Goal: Transaction & Acquisition: Download file/media

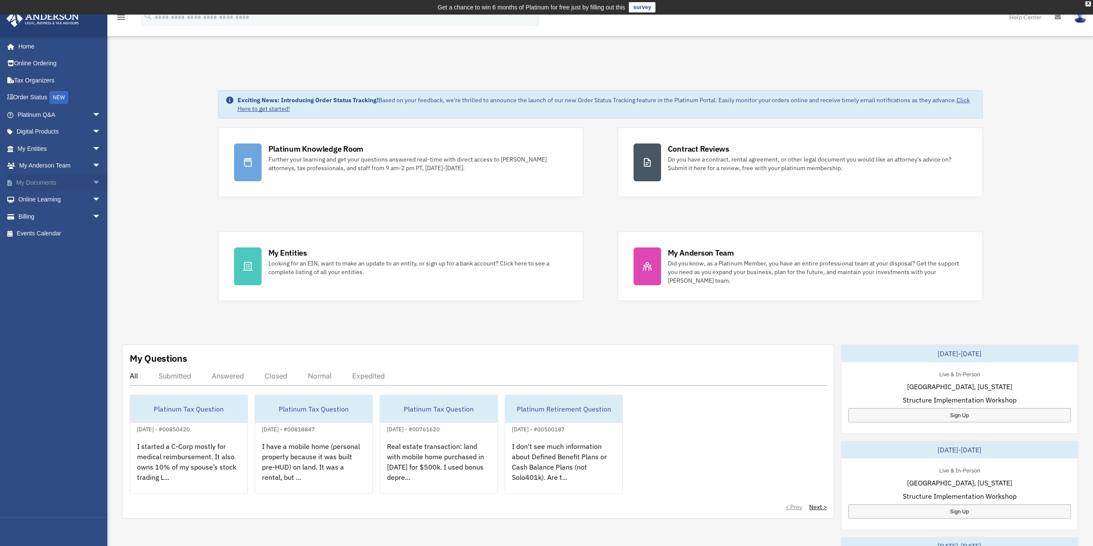
click at [34, 184] on link "My Documents arrow_drop_down" at bounding box center [60, 182] width 108 height 17
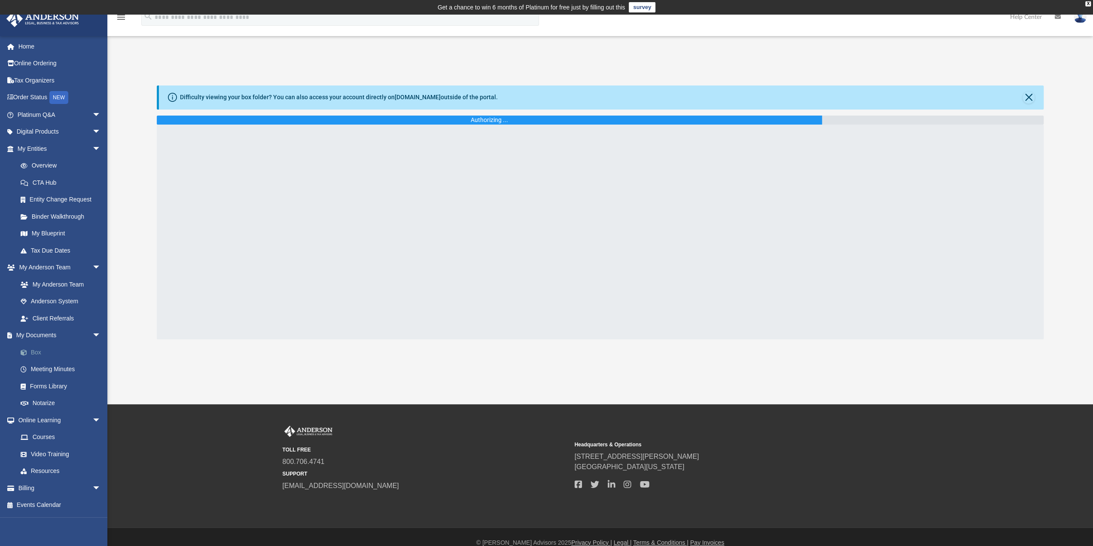
click at [37, 350] on link "Box" at bounding box center [63, 352] width 102 height 17
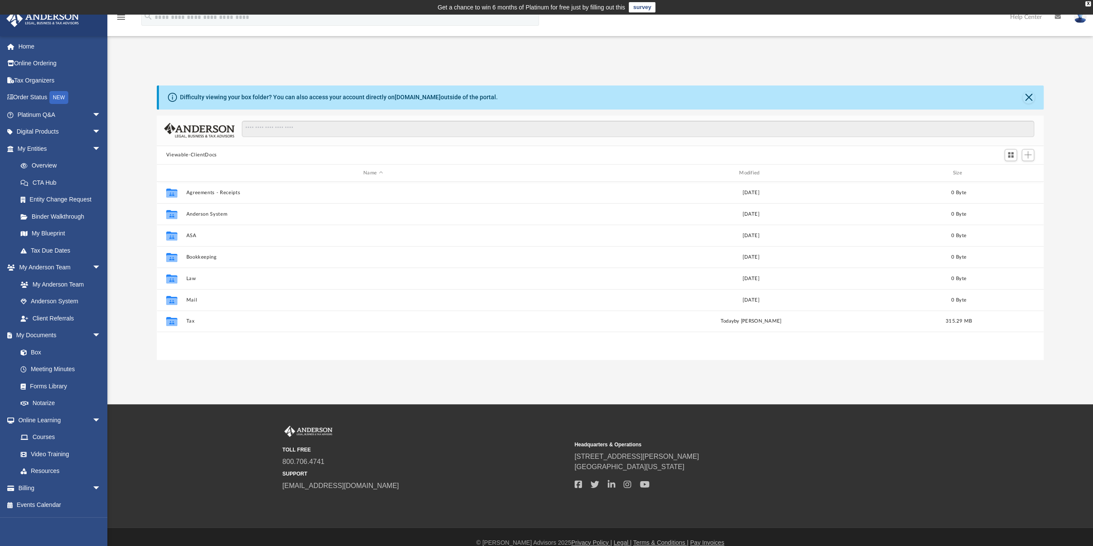
scroll to position [189, 880]
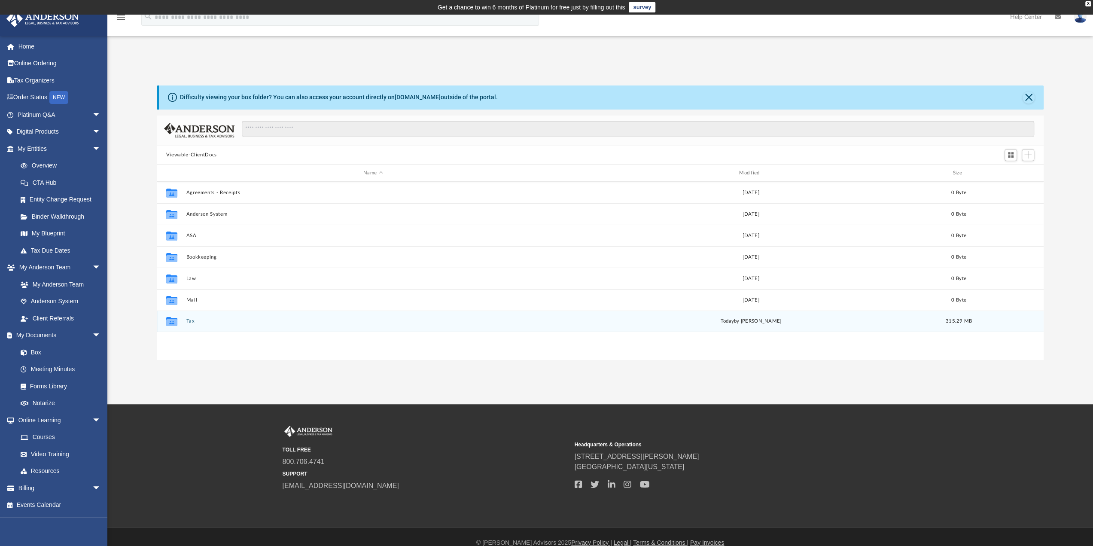
click at [191, 323] on button "Tax" at bounding box center [373, 322] width 374 height 6
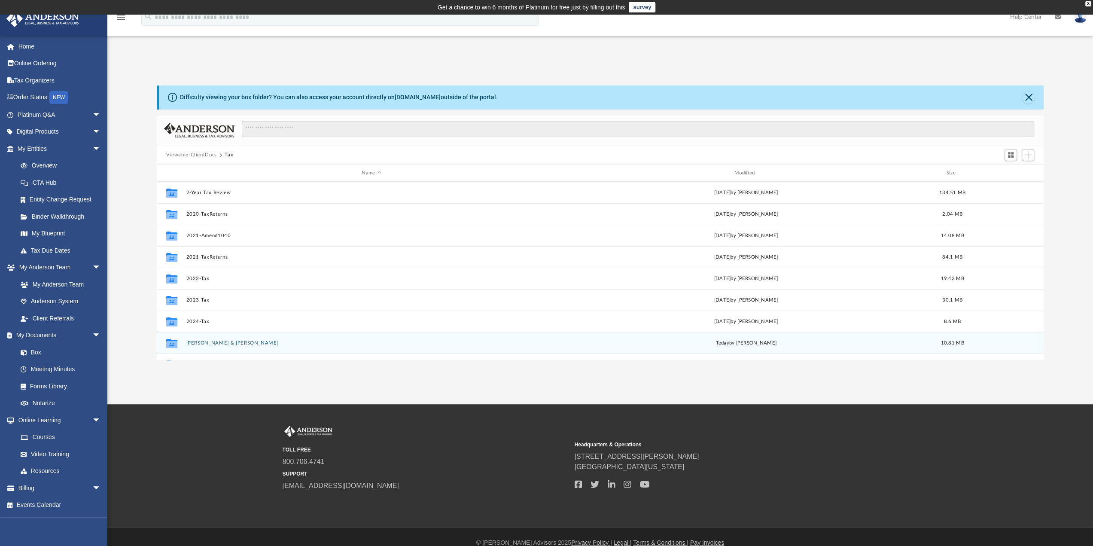
click at [203, 342] on button "Chang, Anne & Yeung, John" at bounding box center [371, 343] width 371 height 6
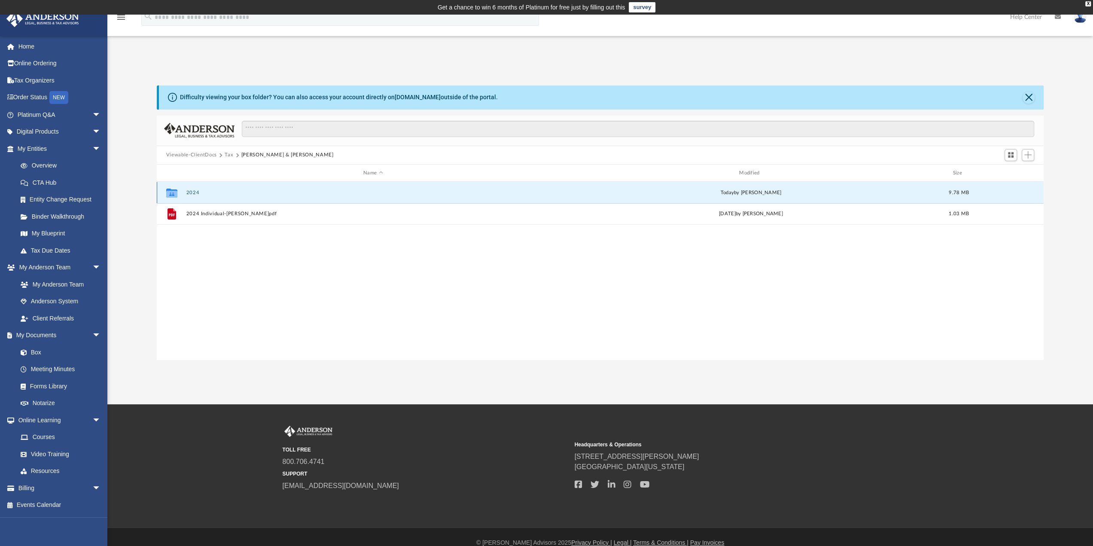
click at [196, 191] on button "2024" at bounding box center [373, 193] width 374 height 6
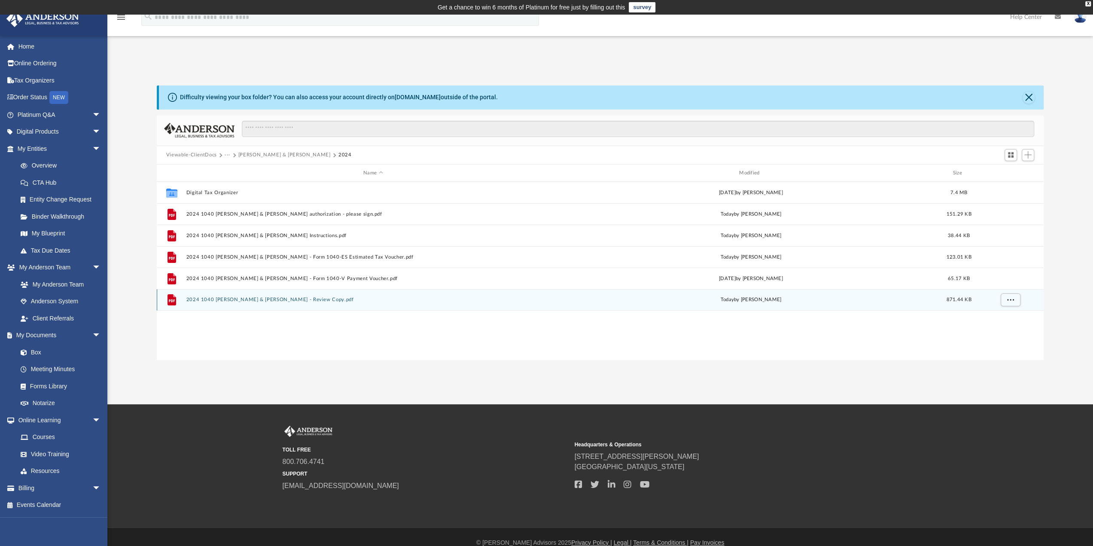
click at [210, 301] on button "2024 1040 Chang, Anne & Yeung, John - Review Copy.pdf" at bounding box center [373, 300] width 374 height 6
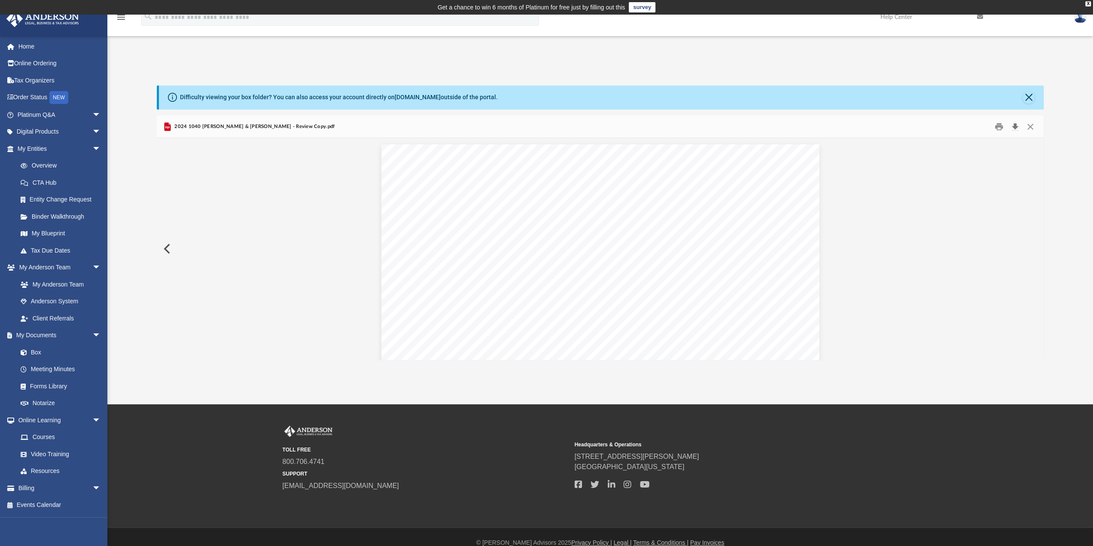
click at [1015, 128] on button "Download" at bounding box center [1014, 126] width 15 height 13
click at [1034, 97] on button "Close" at bounding box center [1029, 97] width 12 height 12
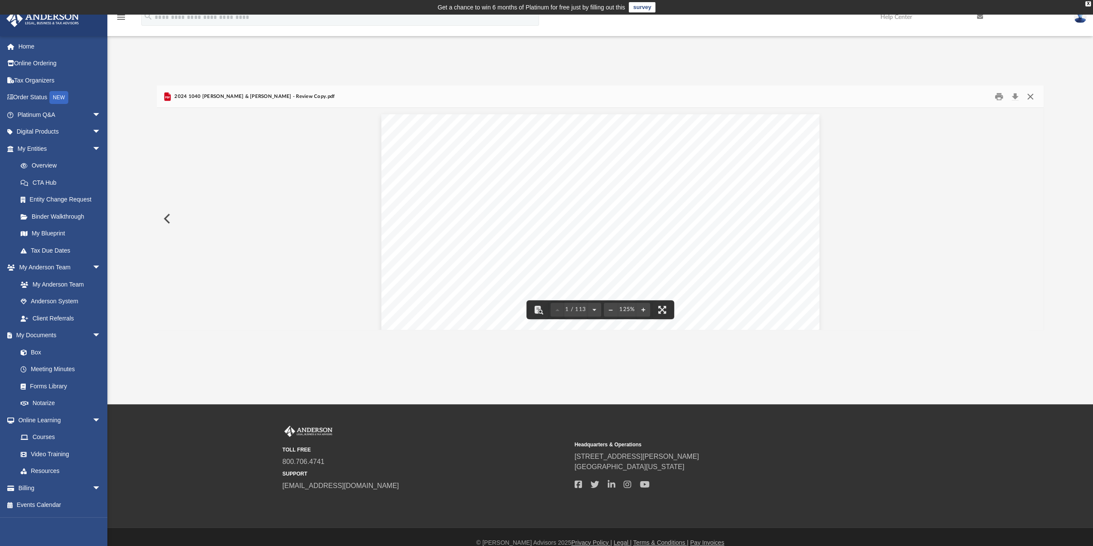
click at [1033, 96] on button "Close" at bounding box center [1030, 96] width 15 height 13
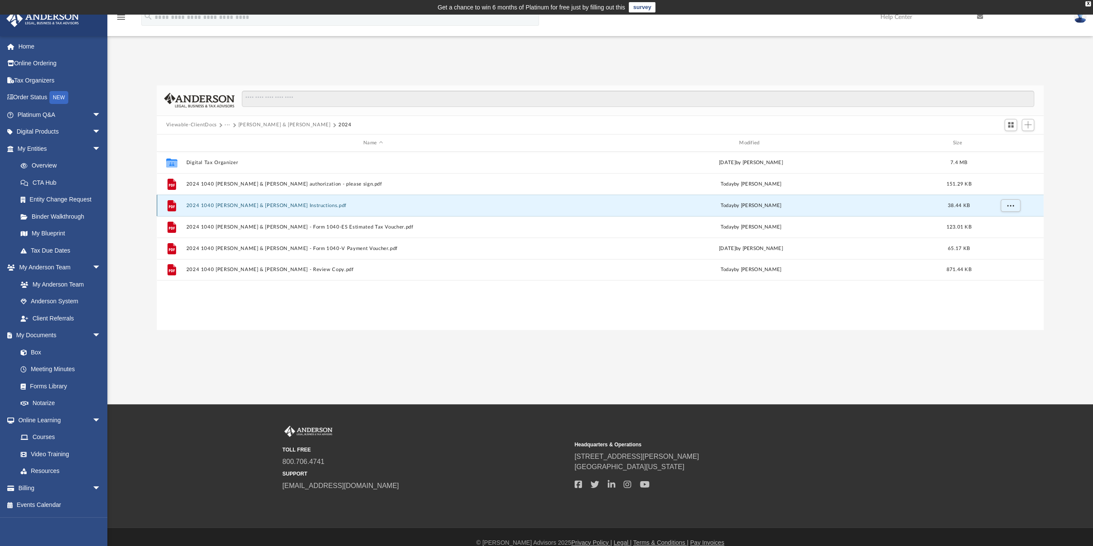
click at [308, 205] on button "2024 1040 Chang, Anne & Yeung, John - Filing Instructions.pdf" at bounding box center [373, 206] width 374 height 6
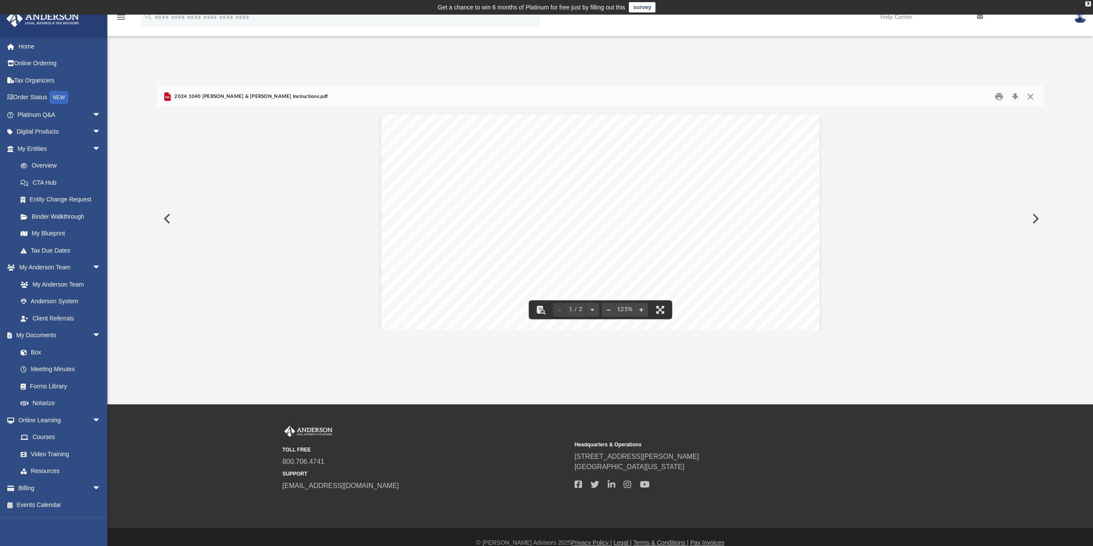
scroll to position [0, 0]
click at [1029, 98] on button "Close" at bounding box center [1030, 96] width 15 height 13
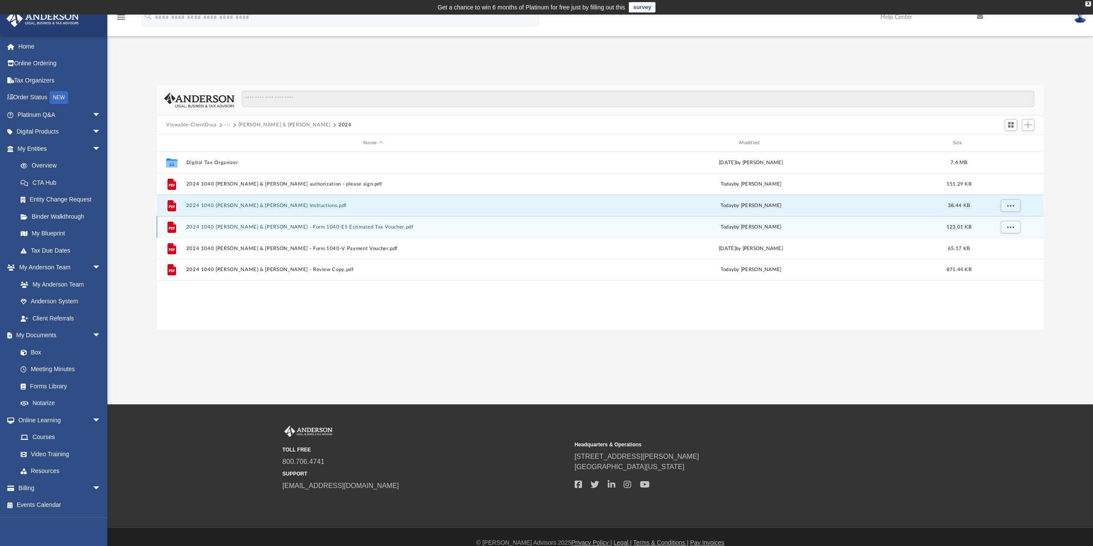
click at [240, 228] on button "2024 1040 Chang, Anne & Yeung, John - Form 1040-ES Estimated Tax Voucher.pdf" at bounding box center [373, 227] width 374 height 6
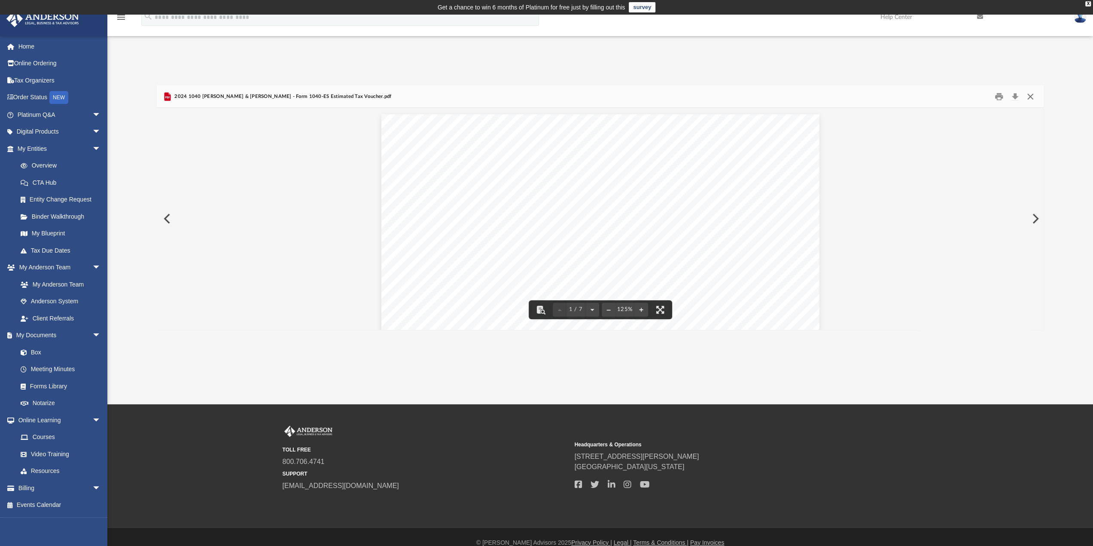
click at [1033, 95] on button "Close" at bounding box center [1030, 96] width 15 height 13
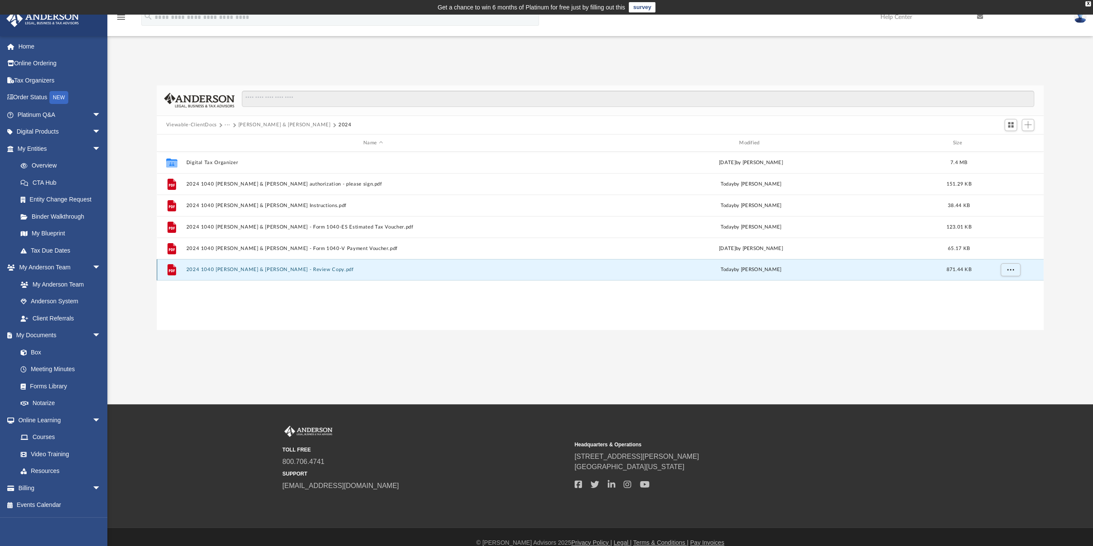
click at [223, 271] on button "2024 1040 Chang, Anne & Yeung, John - Review Copy.pdf" at bounding box center [373, 270] width 374 height 6
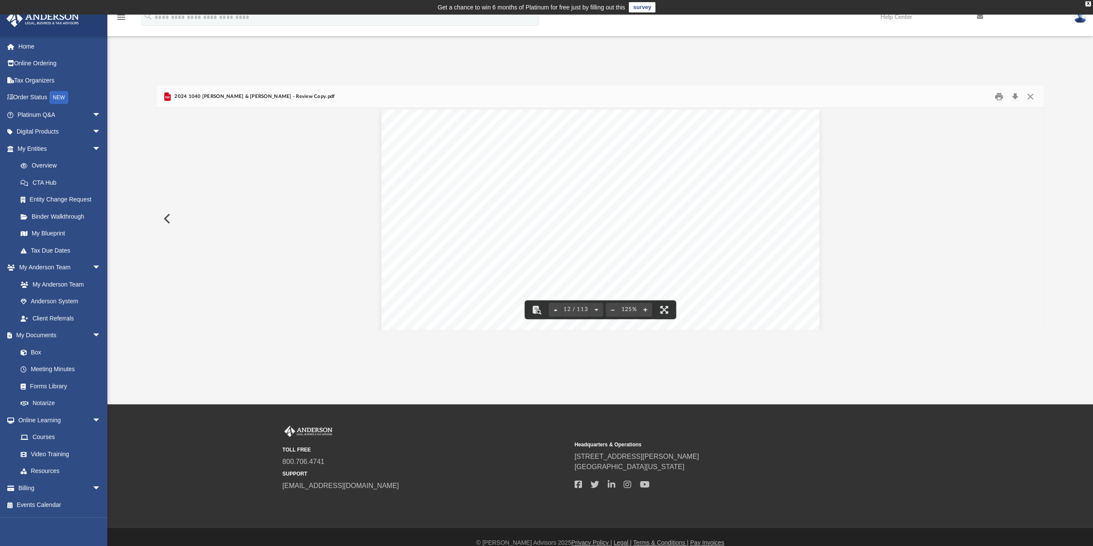
scroll to position [6313, 0]
